Goal: Task Accomplishment & Management: Manage account settings

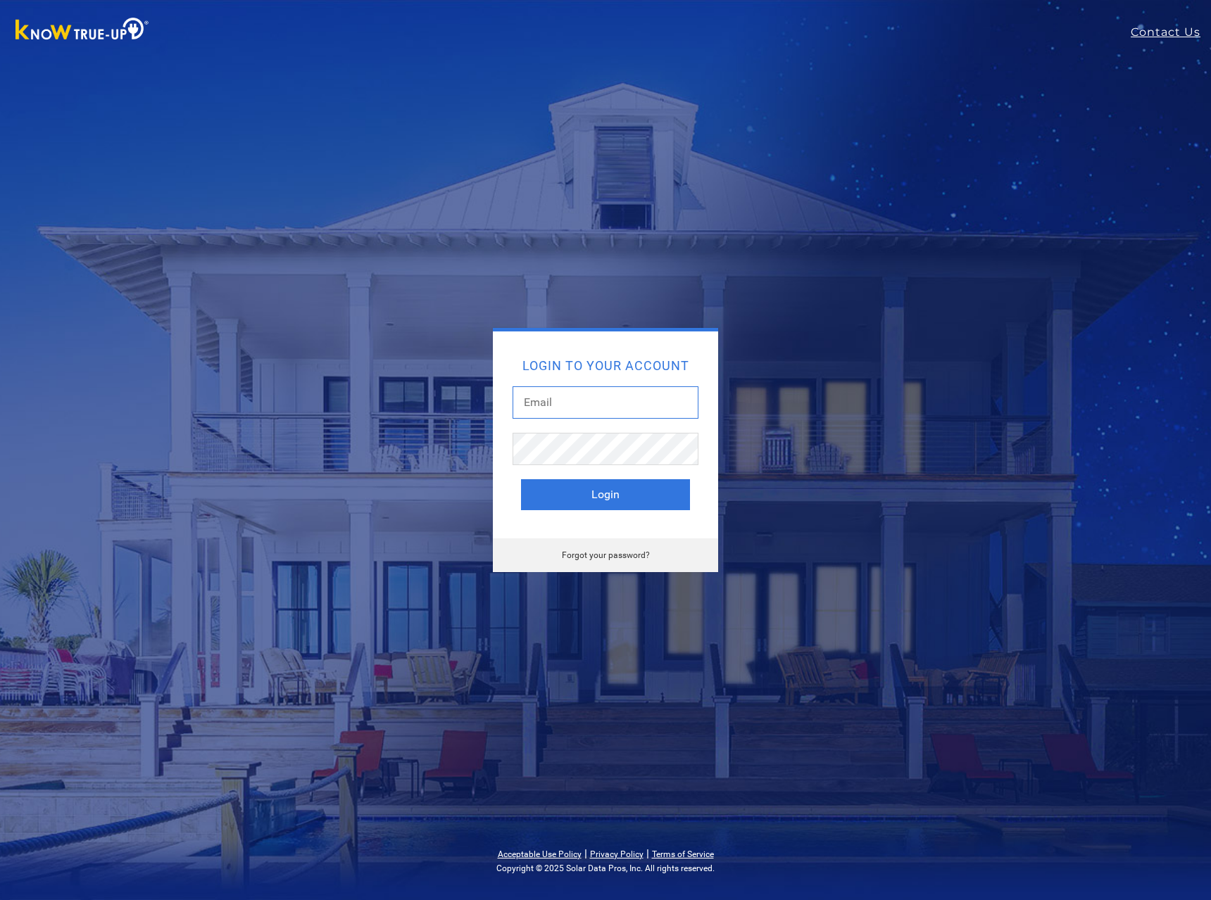
type input "[EMAIL_ADDRESS][DOMAIN_NAME]"
click at [606, 510] on div "Login to your account [EMAIL_ADDRESS][DOMAIN_NAME] Login" at bounding box center [605, 435] width 225 height 207
click at [606, 504] on button "Login" at bounding box center [605, 494] width 169 height 31
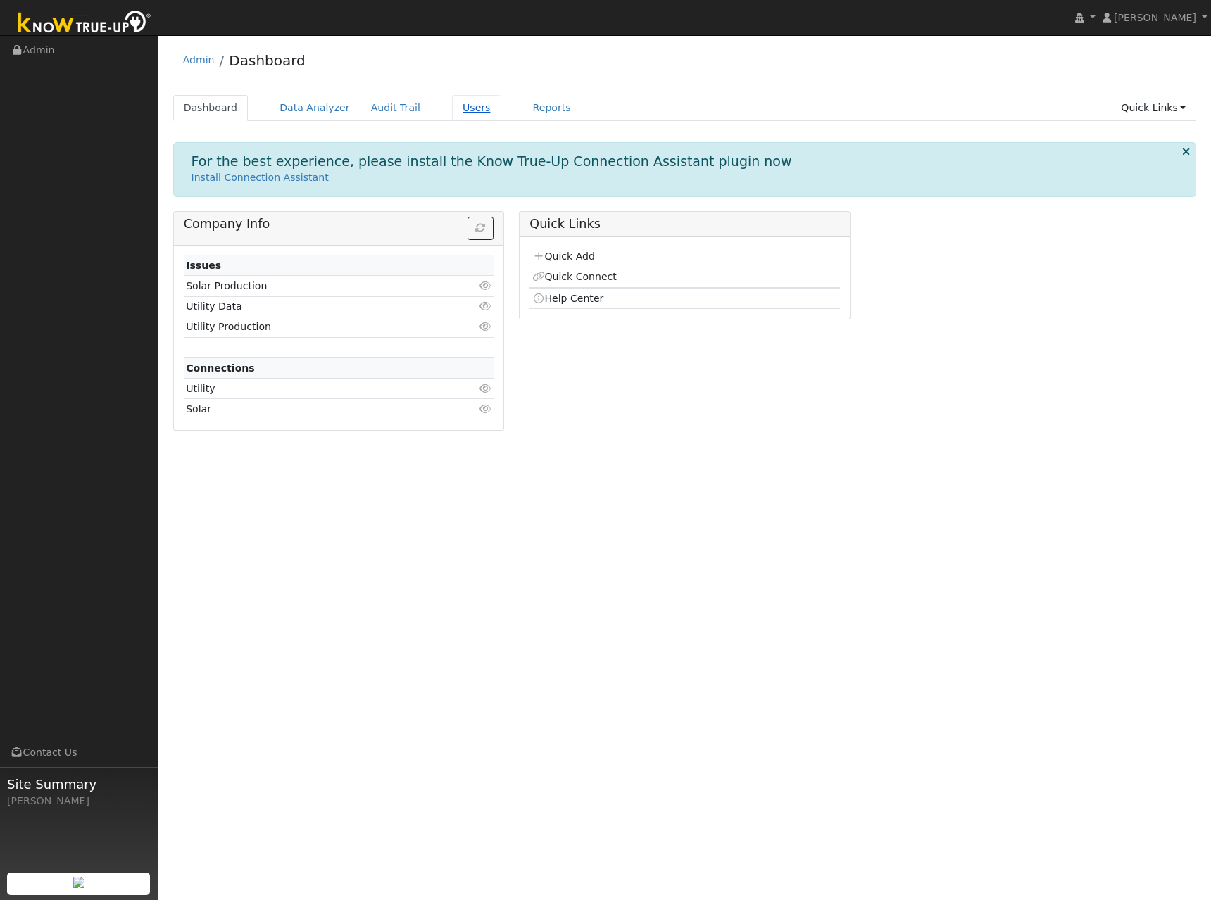
click at [452, 115] on link "Users" at bounding box center [476, 108] width 49 height 26
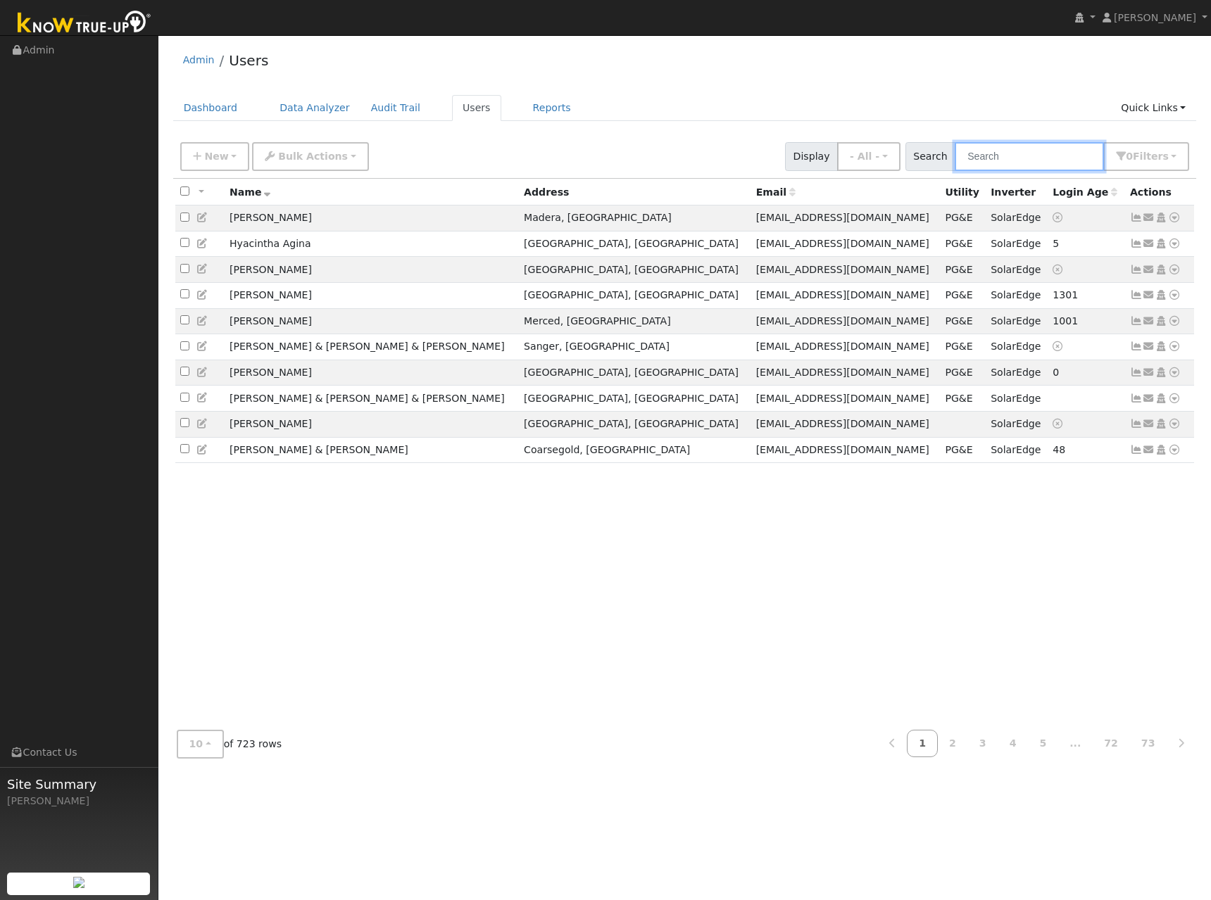
click at [1004, 160] on input "text" at bounding box center [1029, 156] width 149 height 29
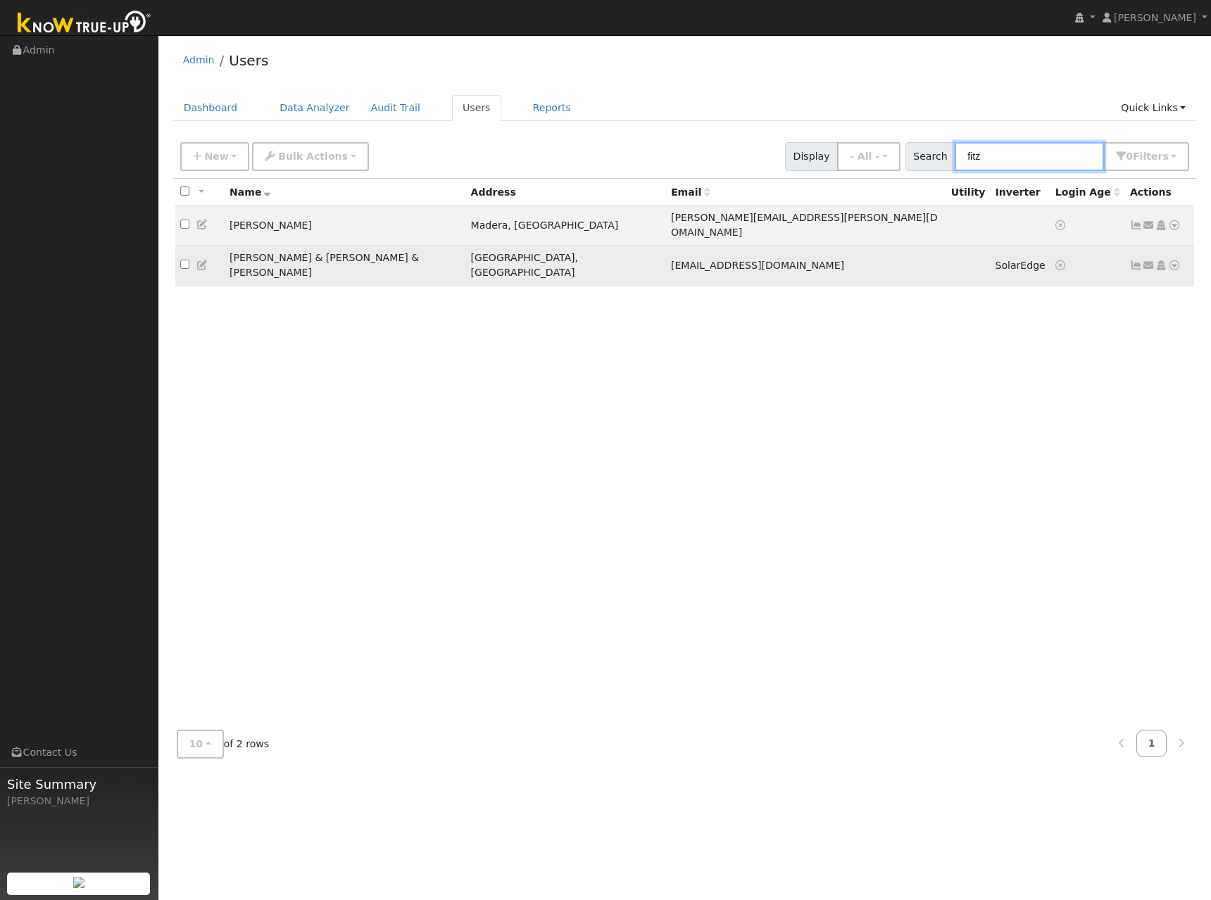
type input "fitz"
click at [199, 260] on icon at bounding box center [202, 265] width 13 height 10
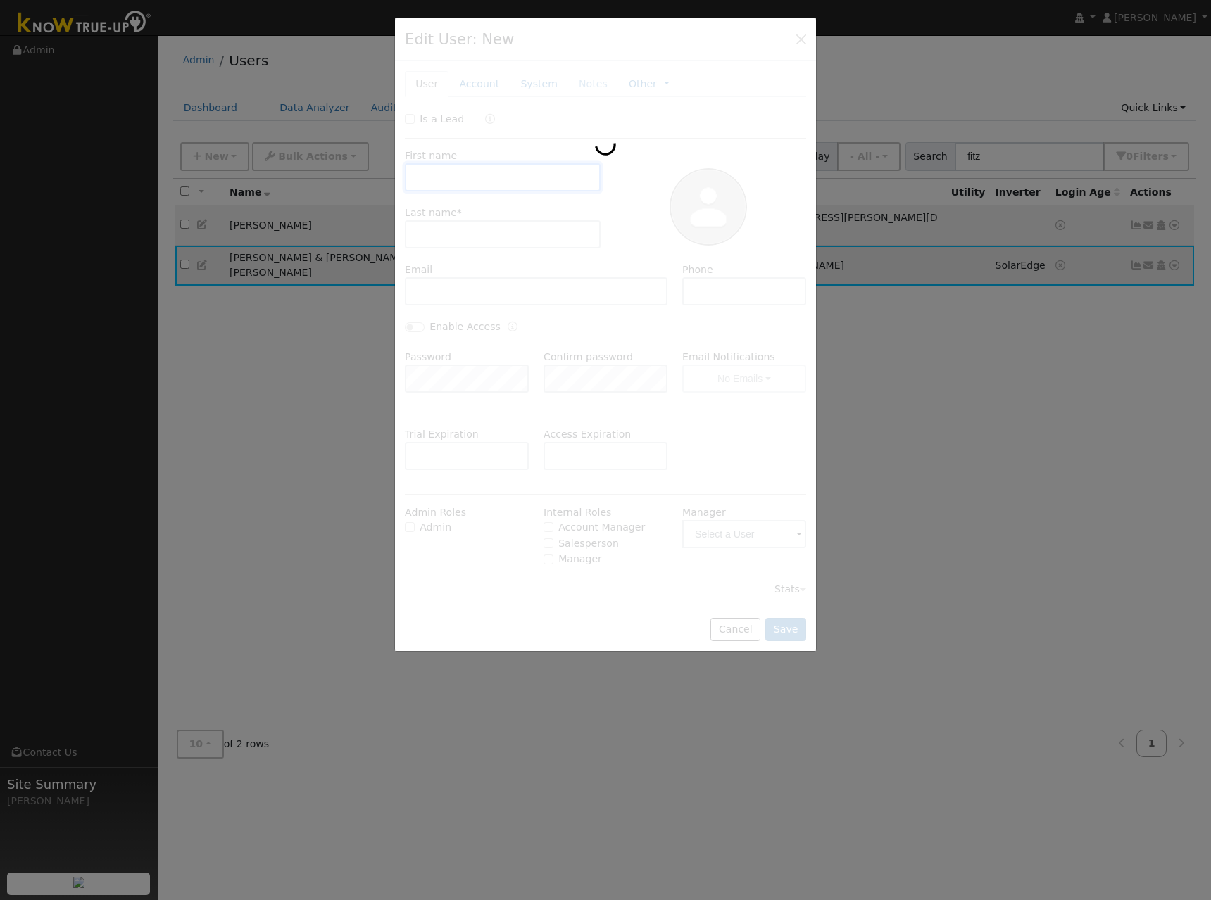
type input "08/27/2025"
type input "Francine & Gabriela"
type input "Fitzgerald & Corley"
type input "gabxcor@gmail.com"
type input "(559) 824-5456"
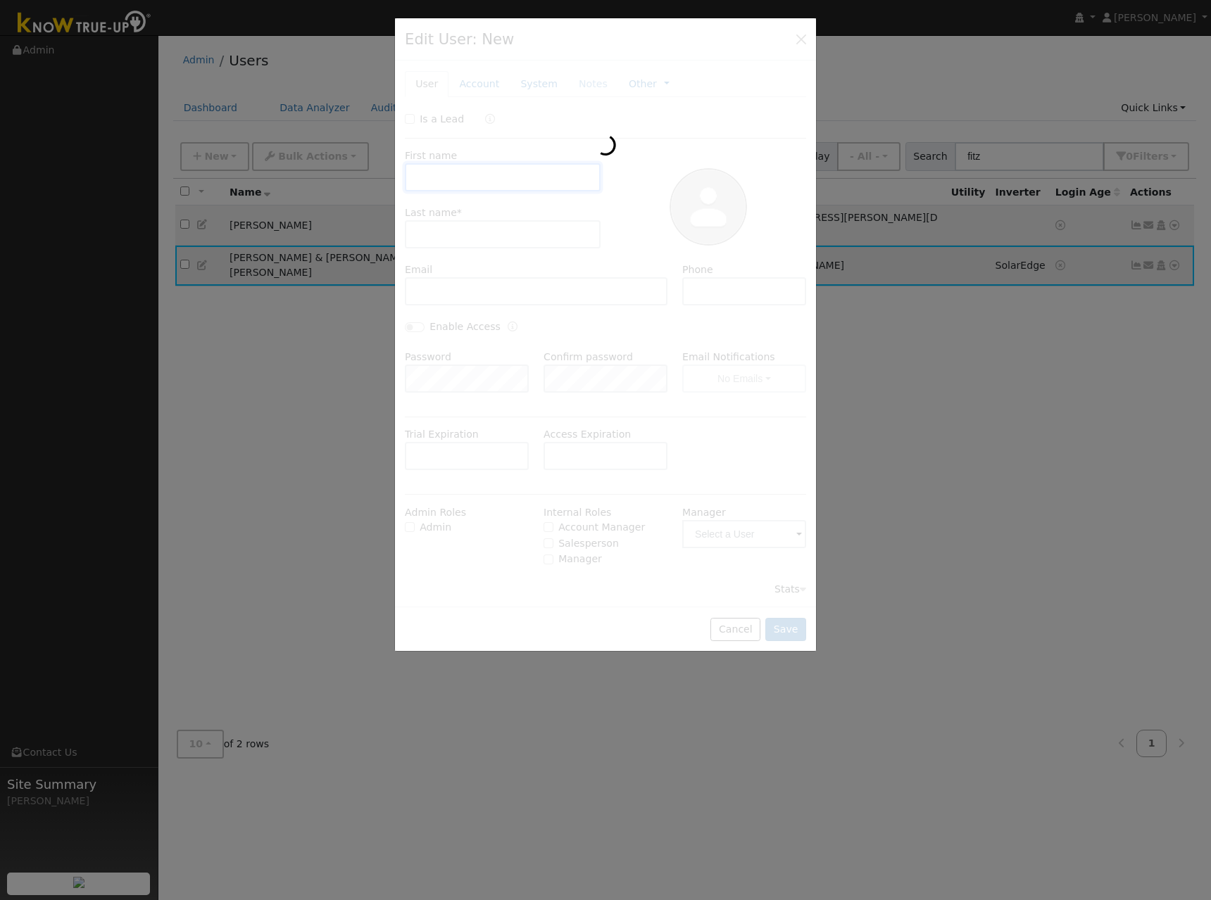
type input "Pacific Gas & Electric"
type input "SolarEdge"
type input "7.7"
type input "10"
type textarea "No access. Not included in 2025 contract"
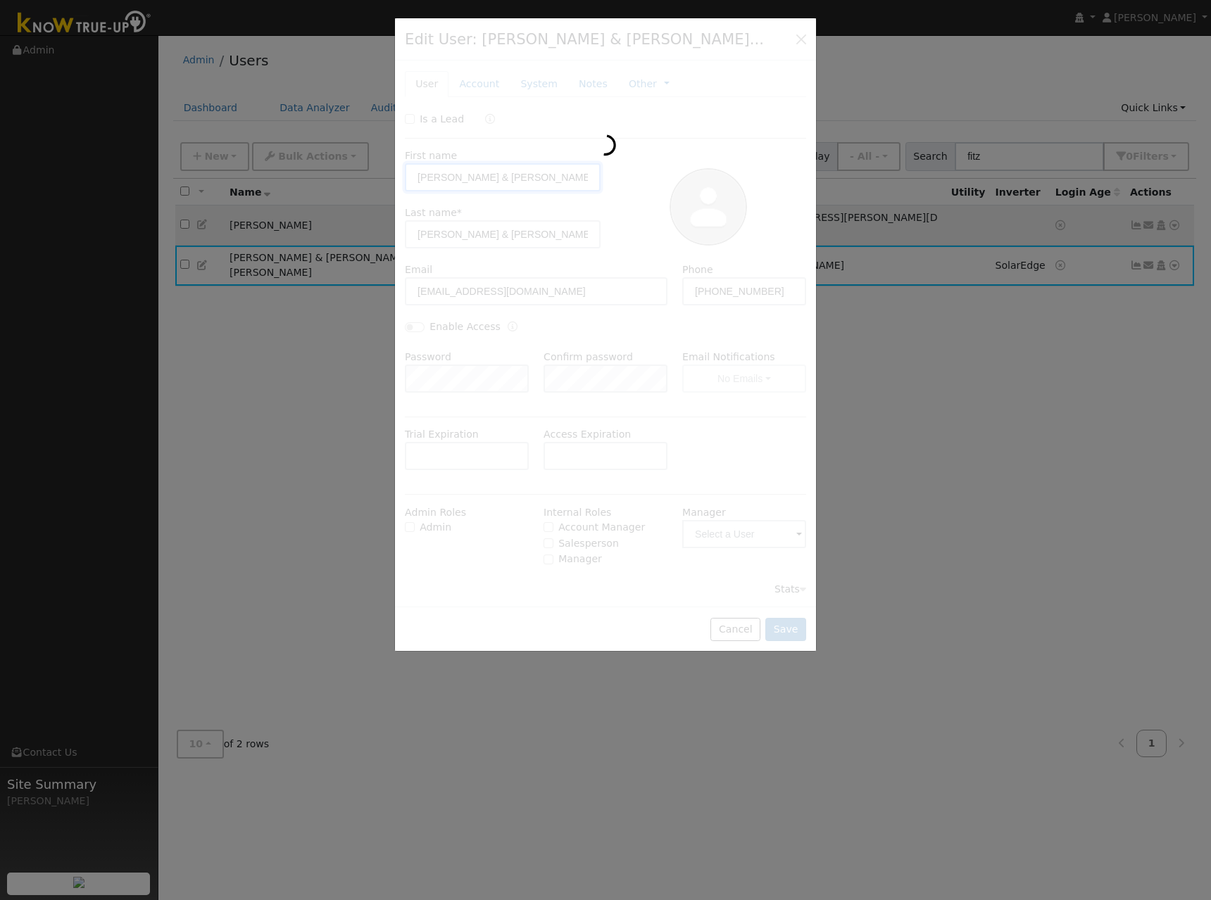
type input "SolarEdge"
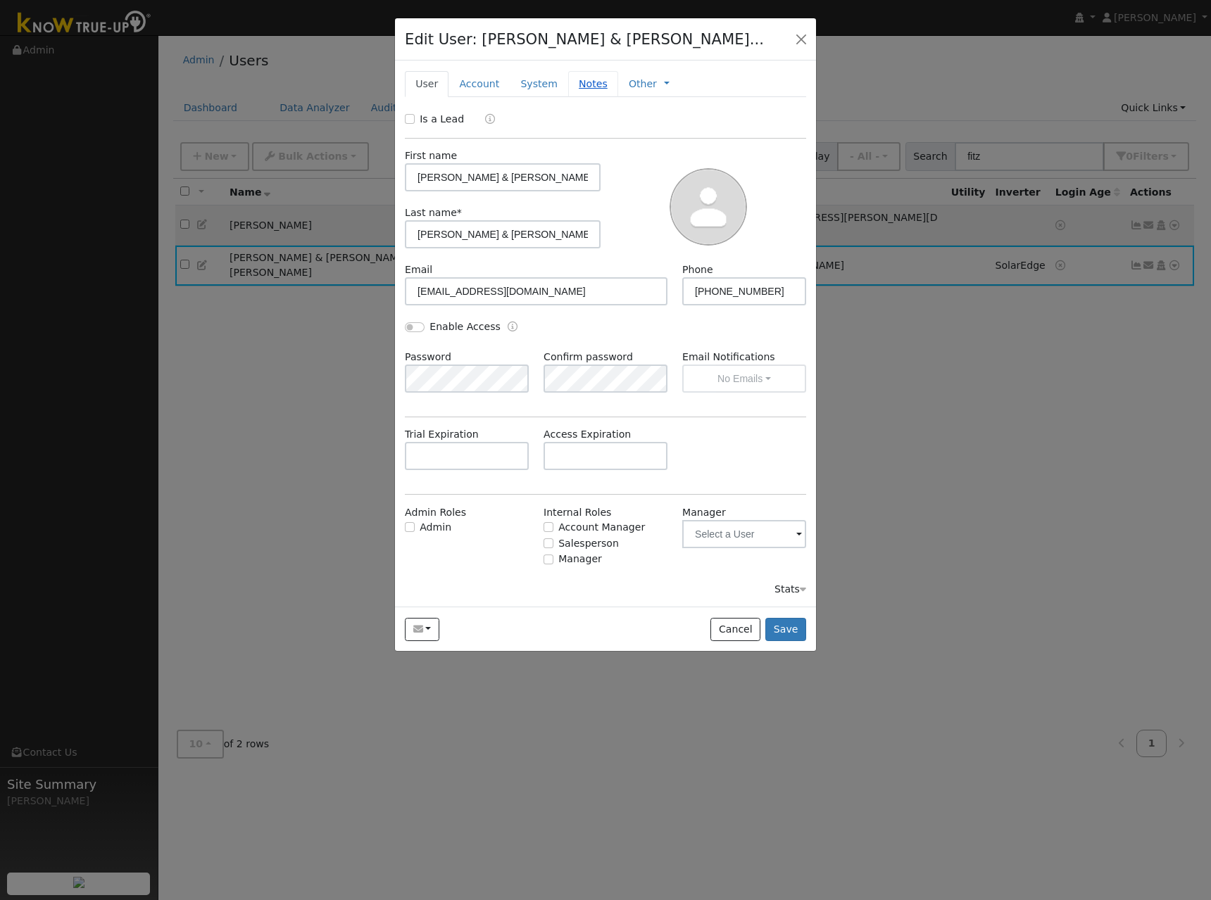
click at [586, 82] on link "Notes" at bounding box center [593, 84] width 50 height 26
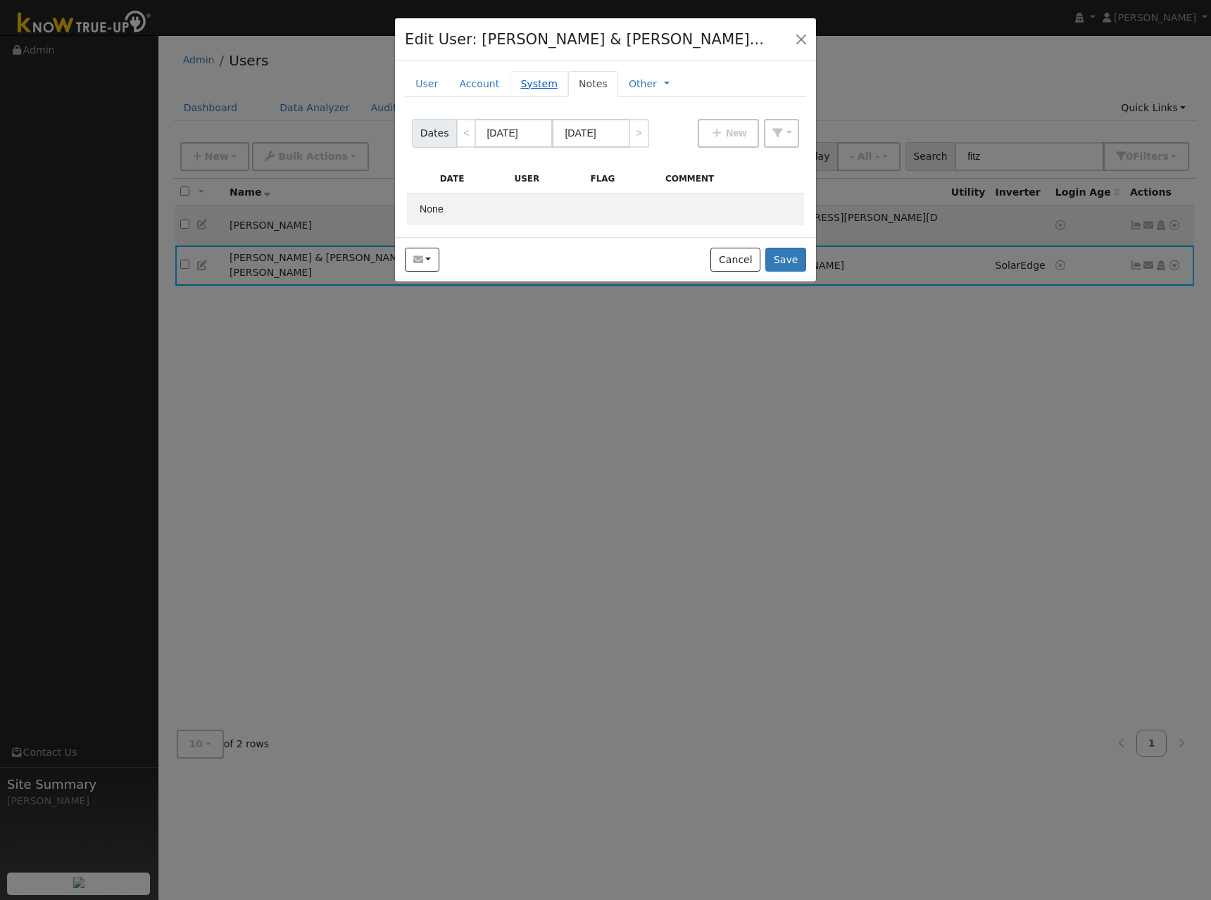
click at [536, 81] on link "System" at bounding box center [539, 84] width 58 height 26
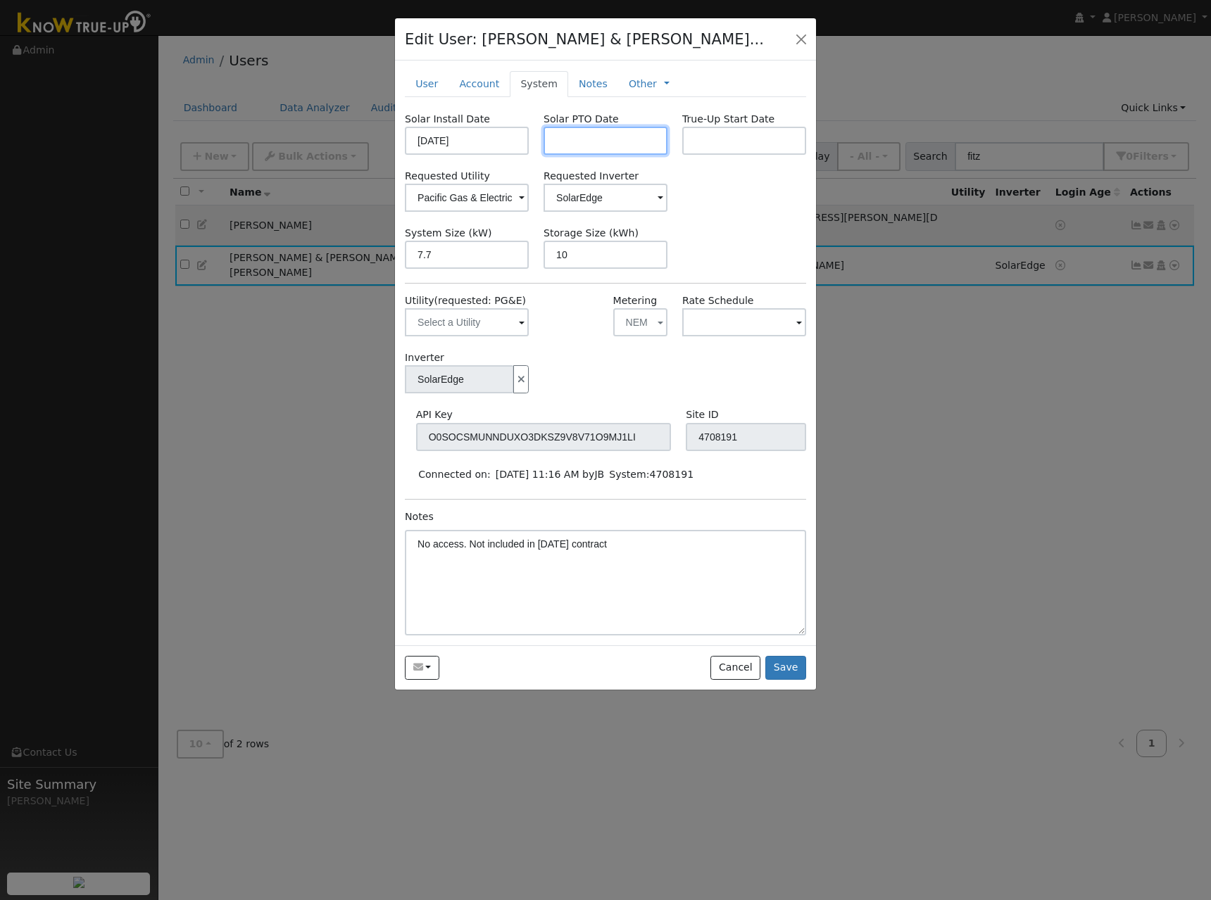
click at [642, 141] on input "text" at bounding box center [605, 141] width 124 height 28
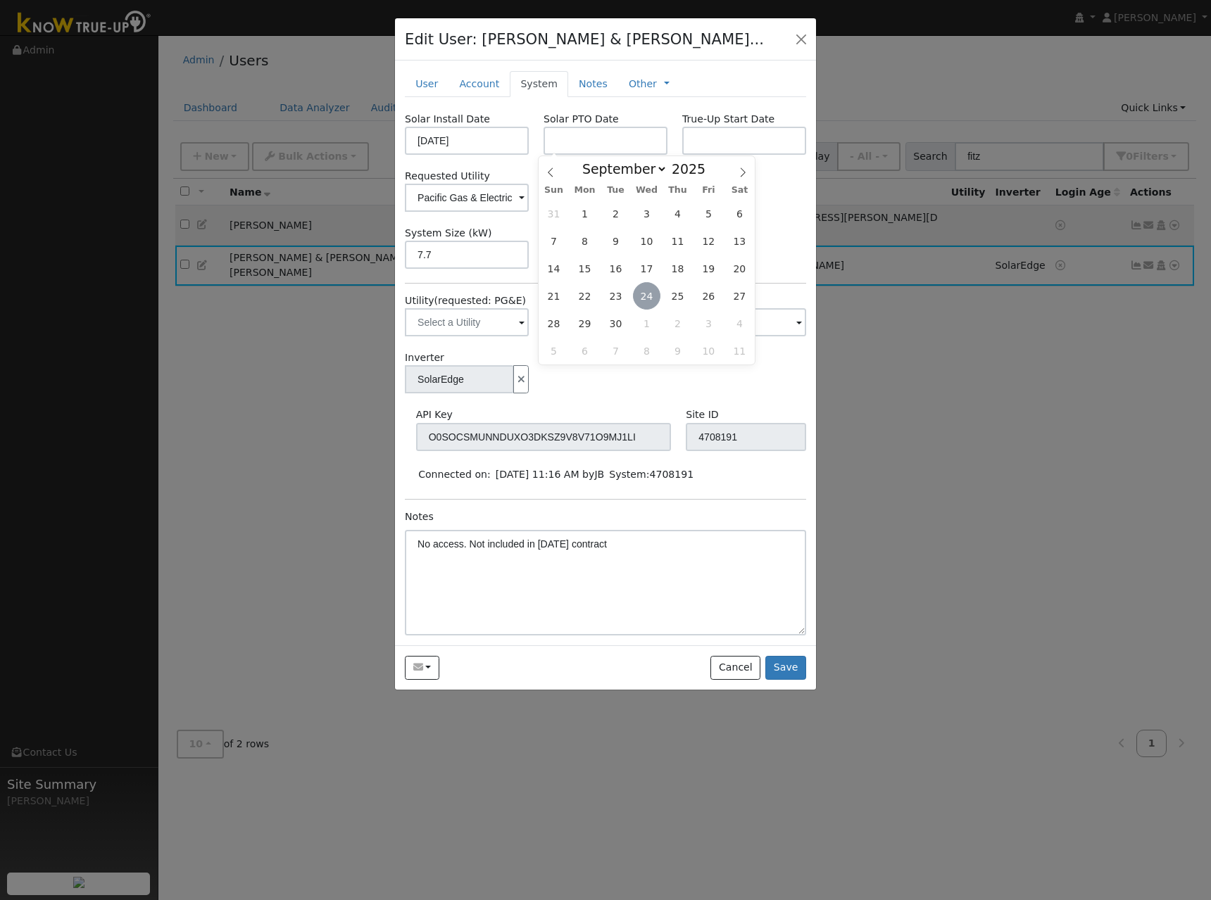
click at [643, 286] on span "24" at bounding box center [646, 295] width 27 height 27
type input "09/24/2025"
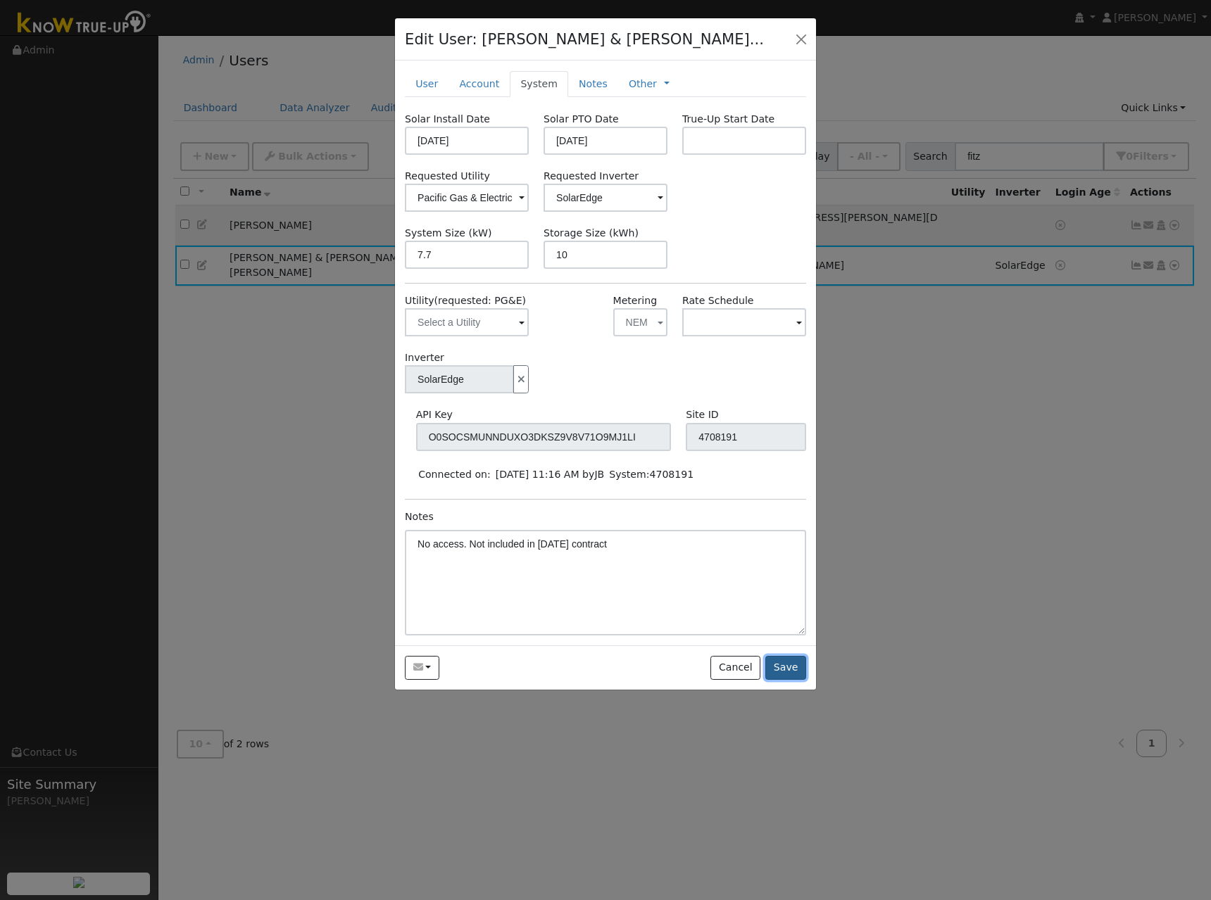
click at [783, 670] on button "Save" at bounding box center [785, 668] width 41 height 24
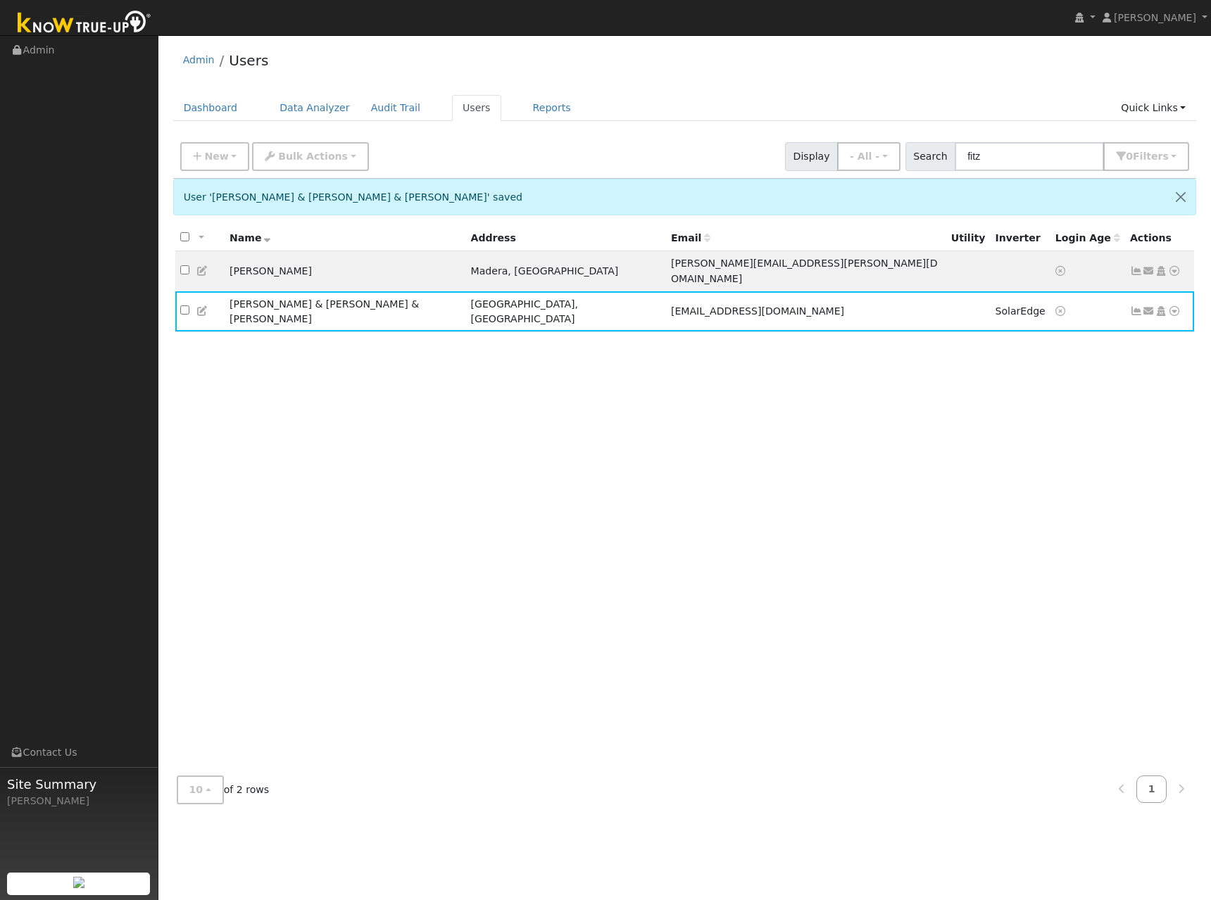
click at [441, 450] on div "All None All on page None on page Name Address Email Utility Inverter Login Age…" at bounding box center [685, 495] width 1024 height 540
